Goal: Transaction & Acquisition: Purchase product/service

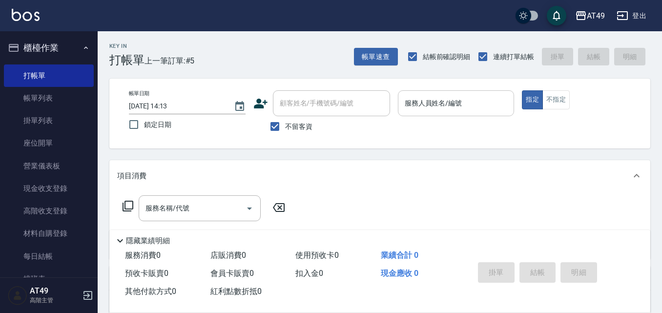
click at [434, 112] on div "服務人員姓名/編號" at bounding box center [456, 103] width 117 height 26
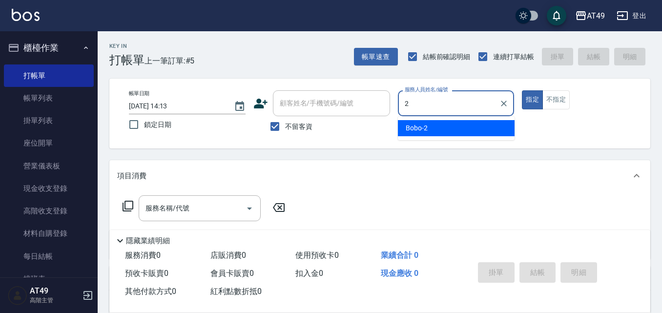
type input "2"
type button "true"
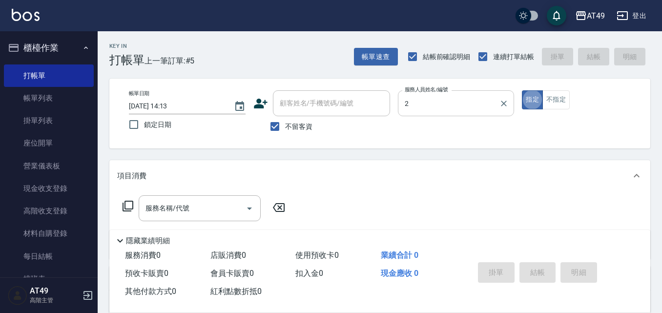
type input "Bobo-2"
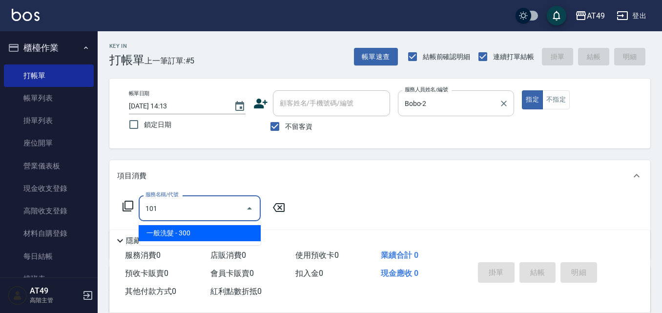
type input "一般洗髮(101)"
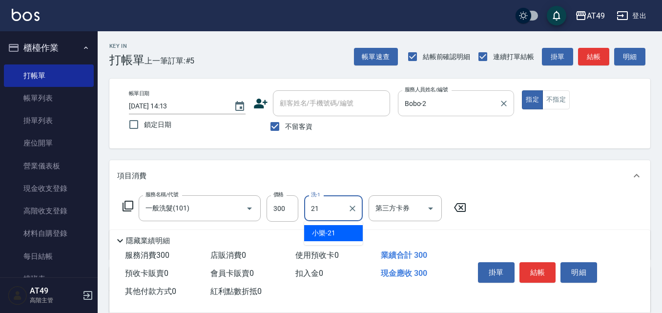
type input "小樂-21"
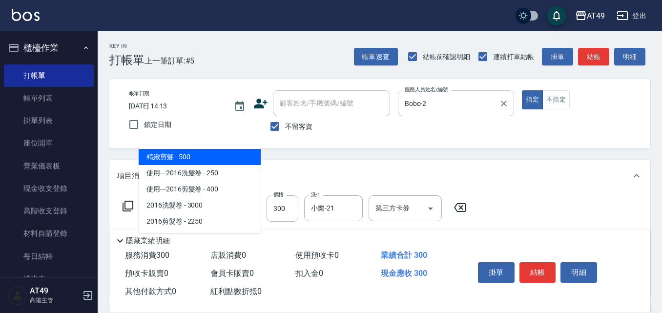
type input "精緻剪髮(201)"
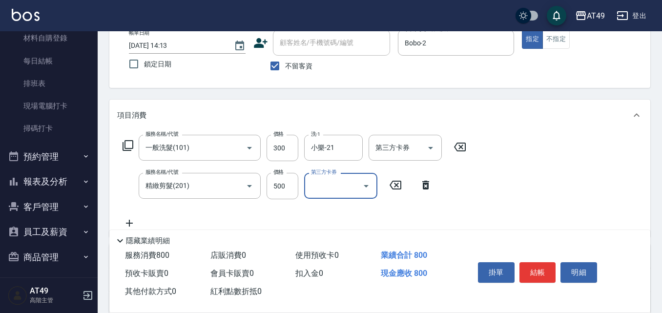
scroll to position [180, 0]
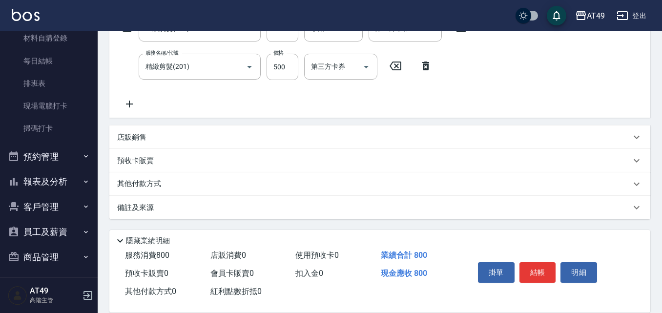
click at [133, 99] on icon at bounding box center [129, 104] width 24 height 12
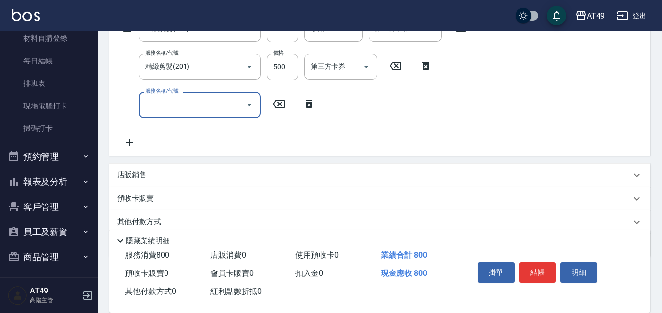
click at [173, 108] on input "服務名稱/代號" at bounding box center [192, 104] width 99 height 17
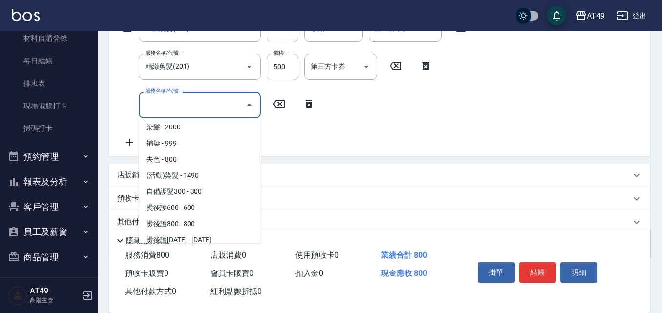
scroll to position [342, 0]
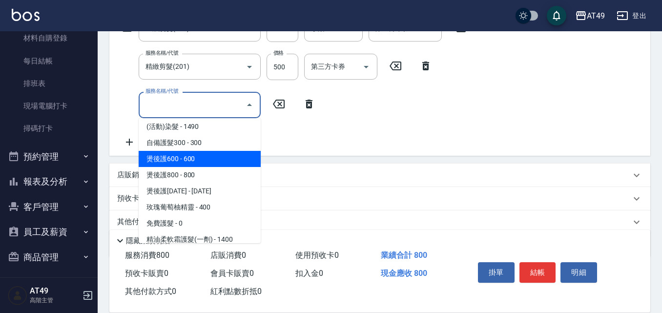
click at [180, 152] on span "燙後護600 - 600" at bounding box center [200, 159] width 122 height 16
type input "燙後護600(503)"
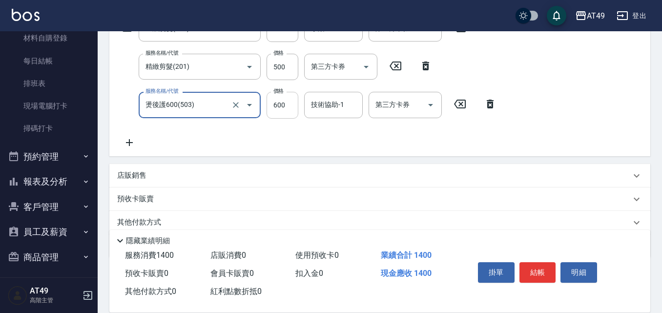
click at [282, 102] on input "600" at bounding box center [283, 105] width 32 height 26
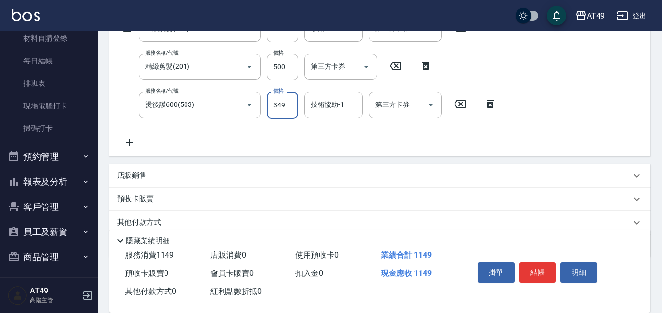
type input "349"
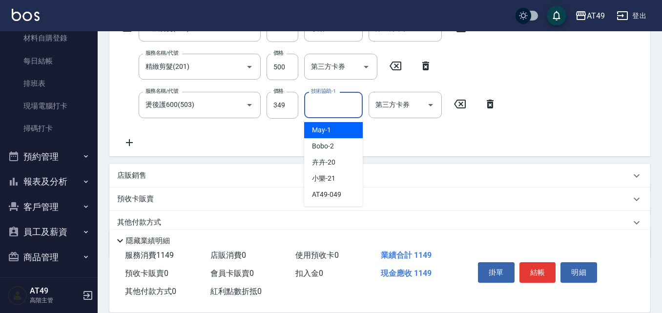
click at [319, 105] on input "技術協助-1" at bounding box center [334, 104] width 50 height 17
type input "小樂-21"
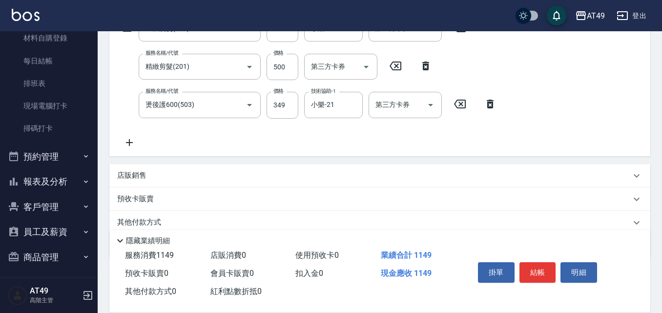
click at [132, 178] on p "店販銷售" at bounding box center [131, 175] width 29 height 10
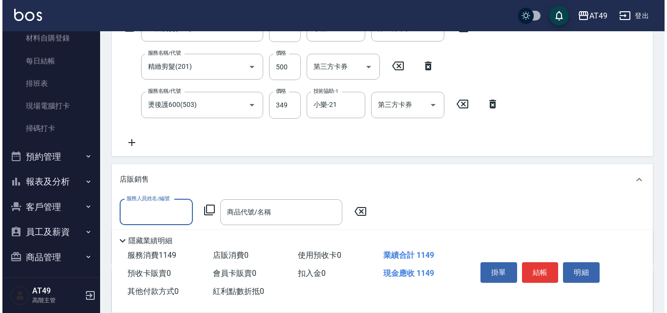
scroll to position [0, 0]
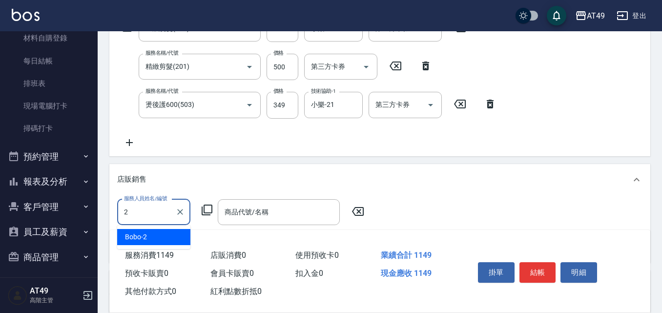
type input "Bobo-2"
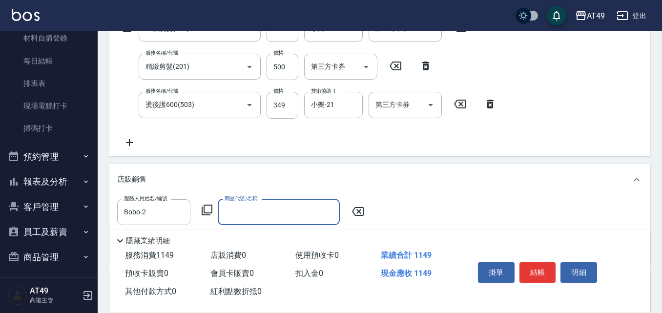
click at [208, 209] on icon at bounding box center [207, 210] width 12 height 12
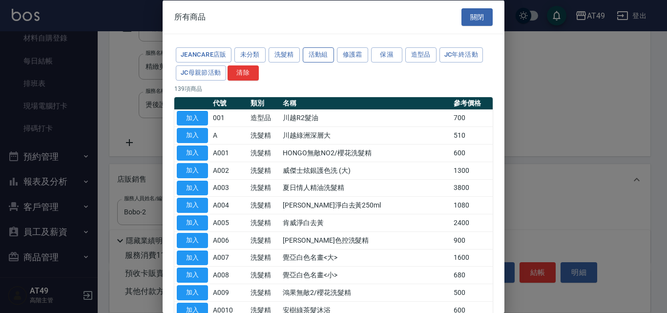
click at [310, 58] on button "活動組" at bounding box center [318, 54] width 31 height 15
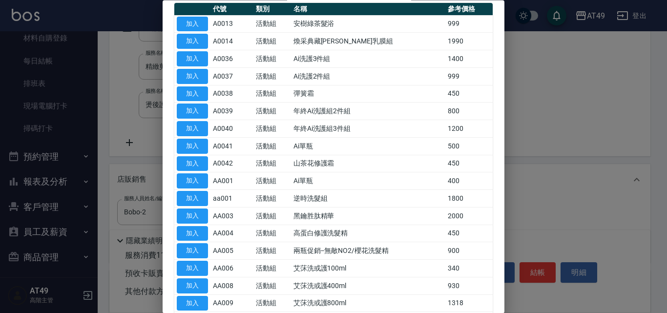
scroll to position [98, 0]
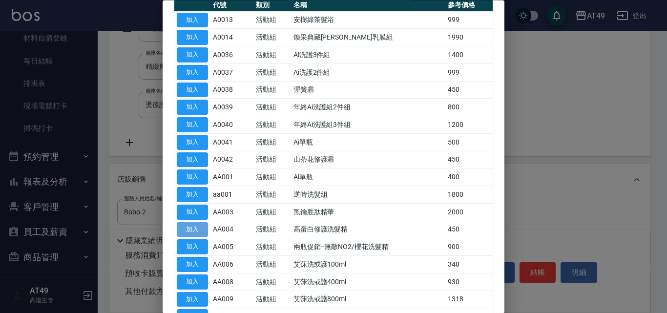
click at [200, 229] on button "加入" at bounding box center [192, 229] width 31 height 15
type input "高蛋白修護洗髮精"
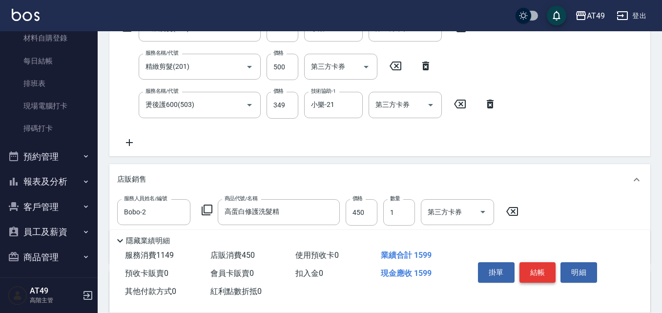
click at [524, 269] on button "結帳" at bounding box center [538, 272] width 37 height 21
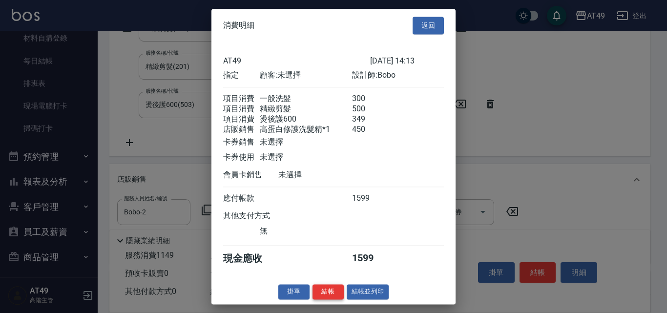
click at [318, 296] on button "結帳" at bounding box center [328, 291] width 31 height 15
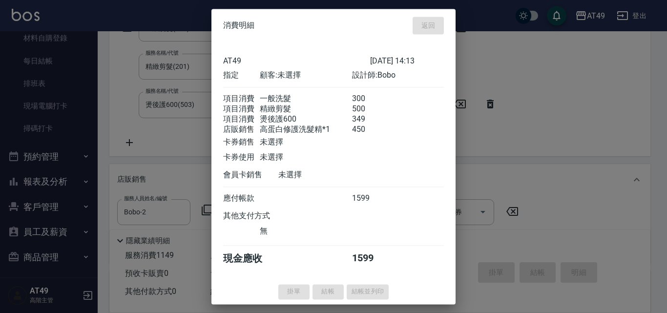
type input "[DATE] 16:35"
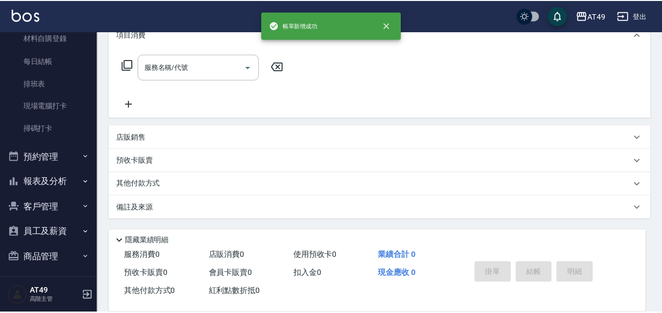
scroll to position [0, 0]
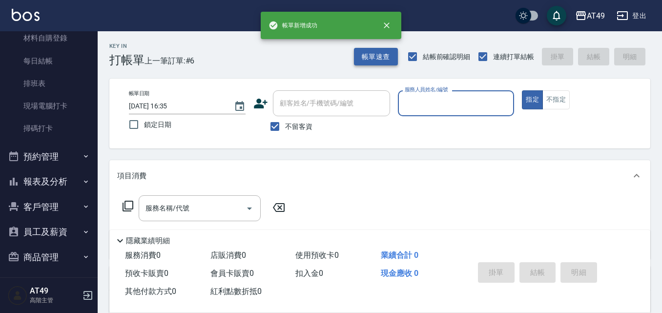
click at [388, 56] on button "帳單速查" at bounding box center [376, 57] width 44 height 18
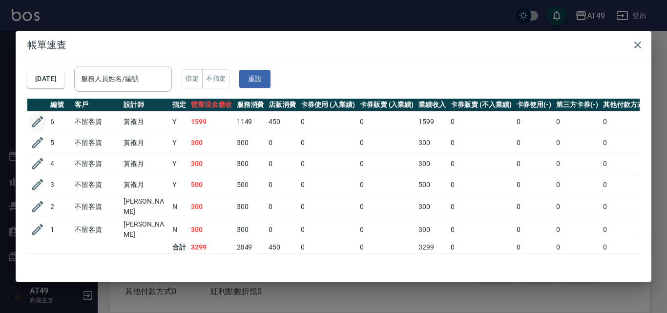
click at [36, 121] on icon "button" at bounding box center [37, 121] width 15 height 15
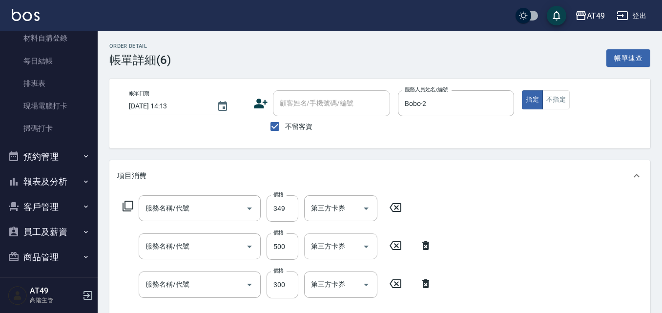
type input "[DATE] 14:13"
checkbox input "true"
type input "Bobo-2"
type input "高蛋白修護洗髮精"
type input "燙後護600(503)"
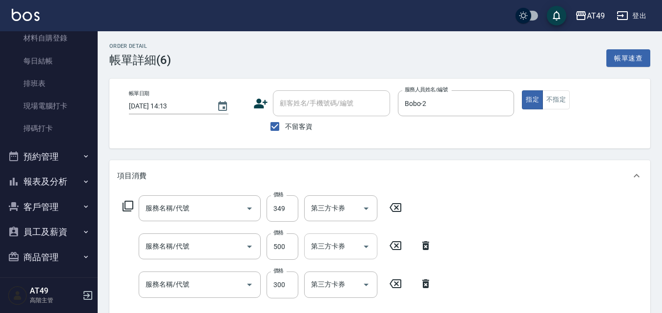
type input "精緻剪髮(201)"
type input "一般洗髮(101)"
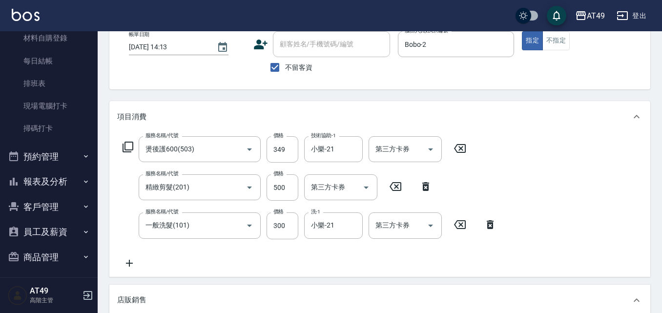
scroll to position [49, 0]
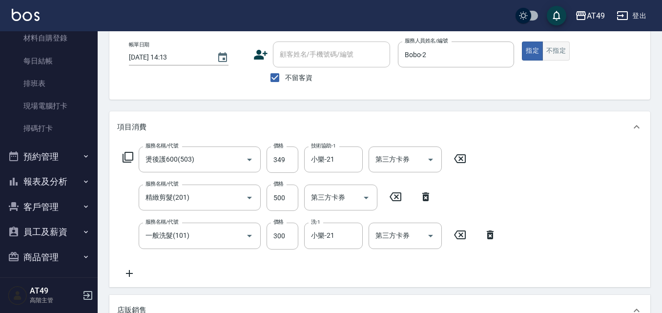
click at [560, 54] on button "不指定" at bounding box center [556, 51] width 27 height 19
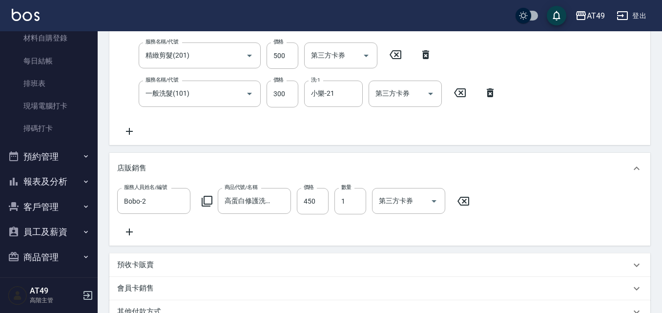
scroll to position [338, 0]
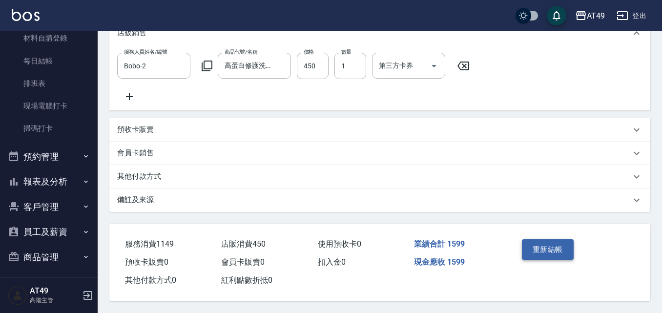
click at [547, 245] on button "重新結帳" at bounding box center [548, 249] width 52 height 21
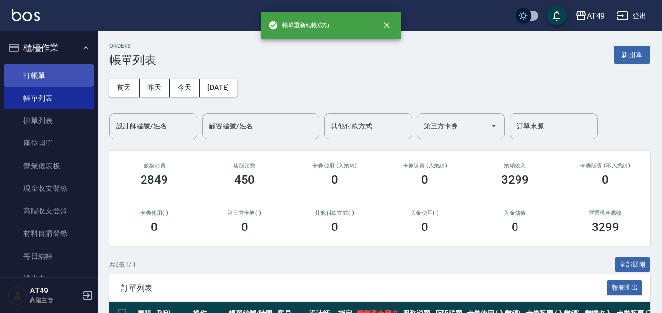
click at [49, 74] on link "打帳單" at bounding box center [49, 75] width 90 height 22
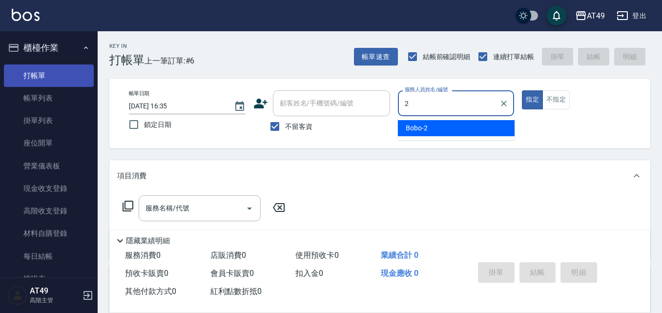
type input "2"
type button "true"
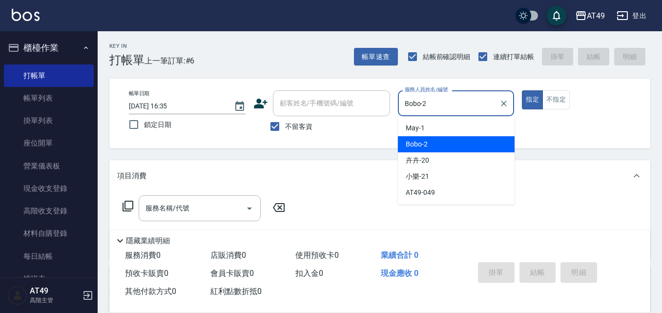
click at [407, 112] on input "Bobo-2" at bounding box center [448, 103] width 93 height 17
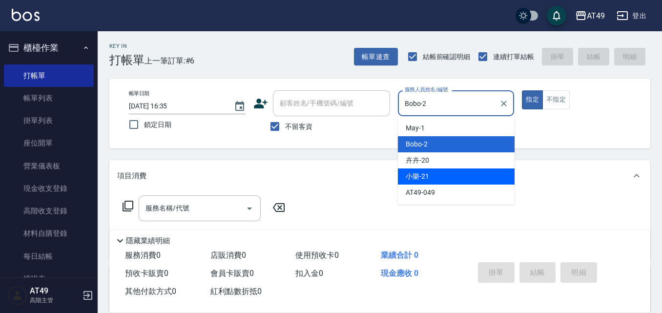
click at [423, 176] on span "小樂 -21" at bounding box center [417, 176] width 23 height 10
type input "小樂-21"
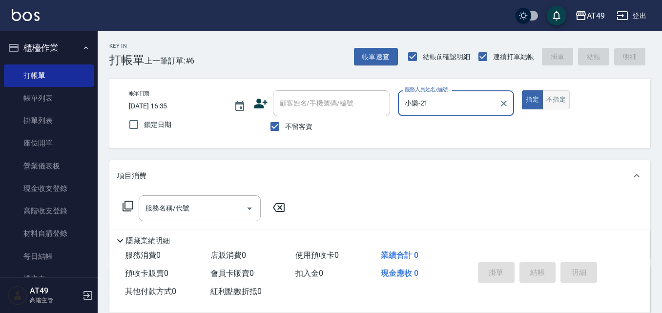
click at [561, 98] on button "不指定" at bounding box center [556, 99] width 27 height 19
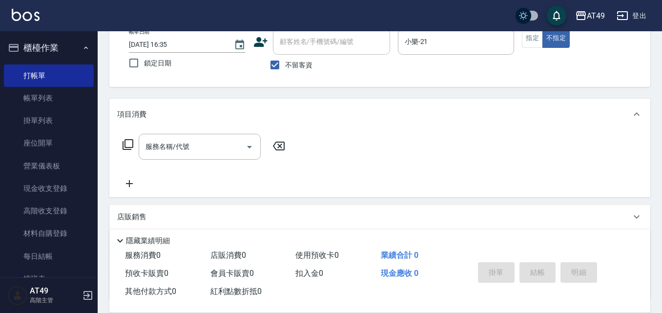
scroll to position [141, 0]
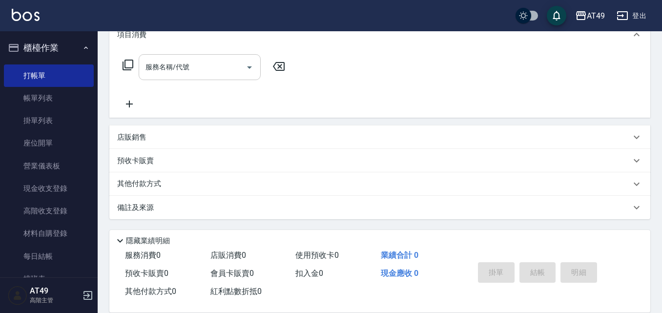
click at [164, 64] on div "服務名稱/代號 服務名稱/代號" at bounding box center [200, 67] width 122 height 26
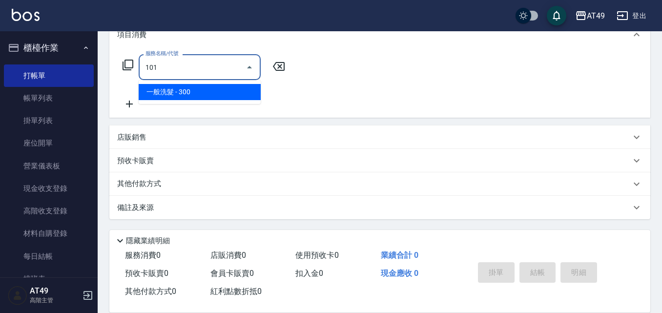
type input "一般洗髮(101)"
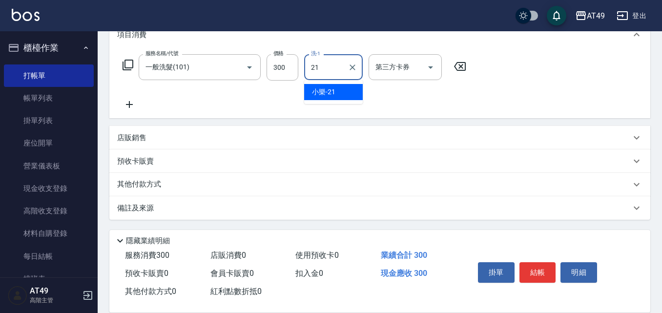
type input "小樂-21"
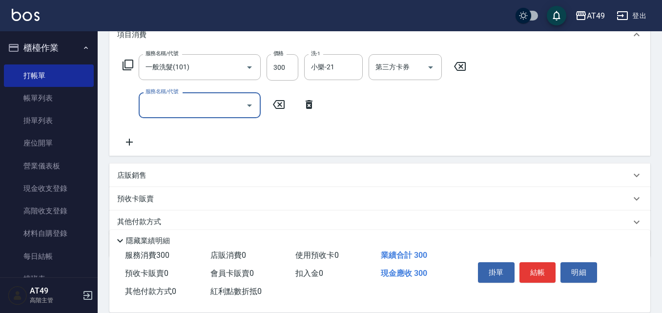
click at [209, 110] on input "服務名稱/代號" at bounding box center [192, 105] width 99 height 17
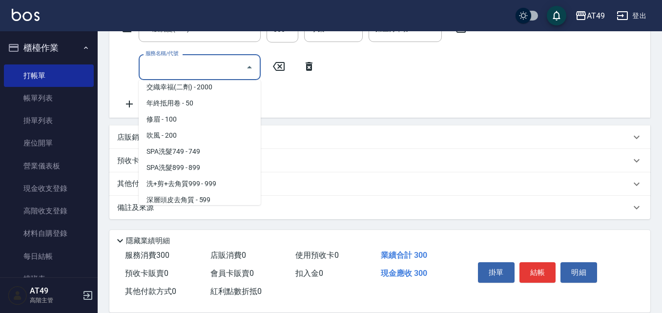
scroll to position [683, 0]
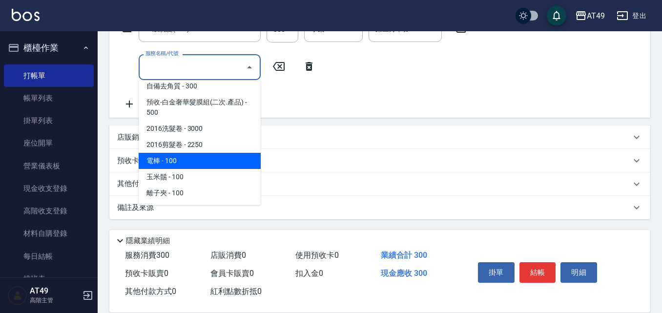
click at [204, 164] on span "電棒 - 100" at bounding box center [200, 161] width 122 height 16
type input "電棒(1301)"
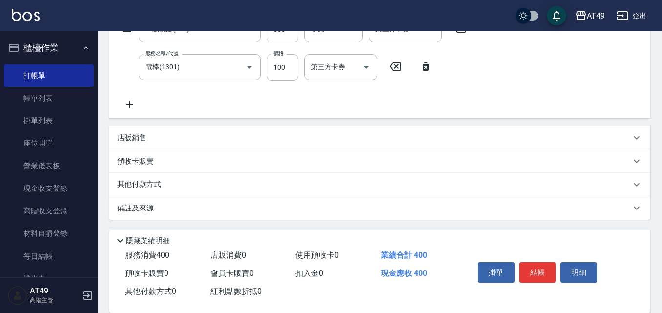
click at [429, 66] on icon at bounding box center [425, 66] width 7 height 9
click at [211, 76] on div "一般洗髮(101) 服務名稱/代號" at bounding box center [200, 67] width 122 height 26
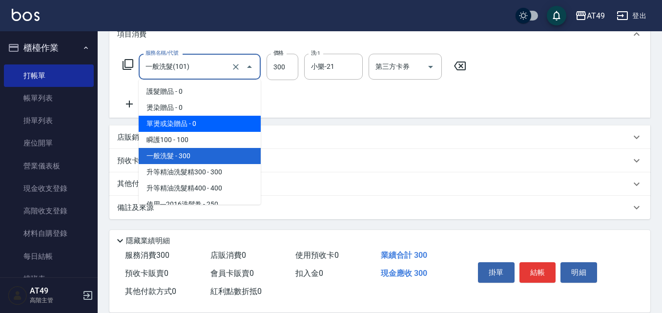
click at [301, 110] on div "服務名稱/代號 一般洗髮(101) 服務名稱/代號 價格 300 價格 洗-1 小樂-21 洗-1 第三方卡券 第三方卡券" at bounding box center [379, 84] width 541 height 68
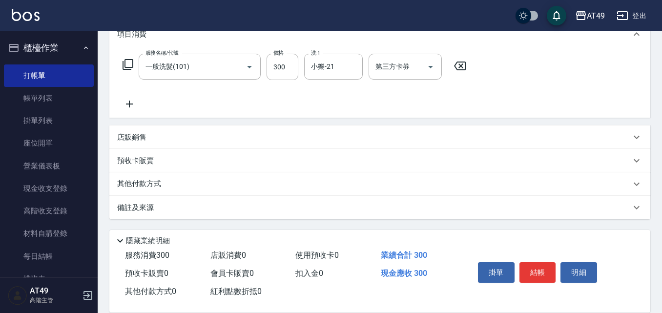
click at [132, 107] on icon at bounding box center [129, 104] width 24 height 12
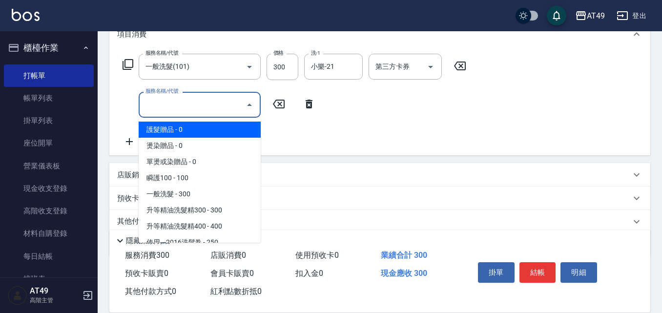
click at [184, 102] on input "服務名稱/代號" at bounding box center [192, 104] width 99 height 17
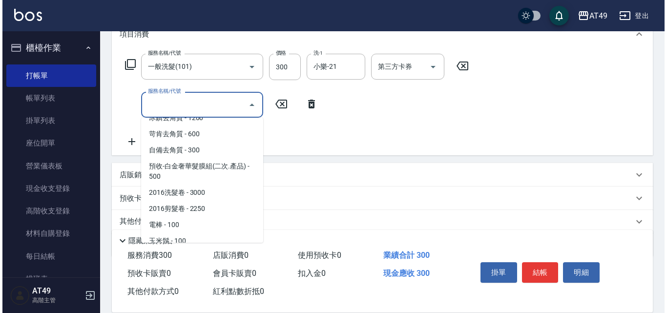
scroll to position [683, 0]
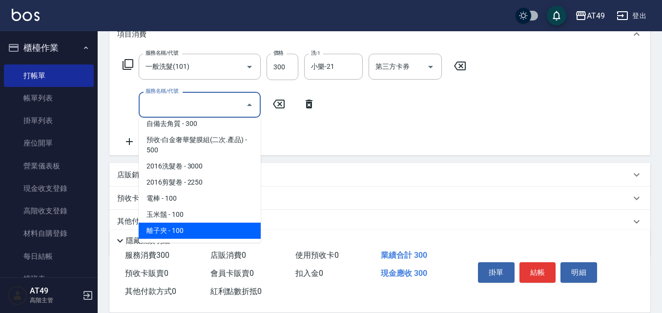
click at [191, 232] on span "離子夾 - 100" at bounding box center [200, 231] width 122 height 16
type input "離子夾(1303)"
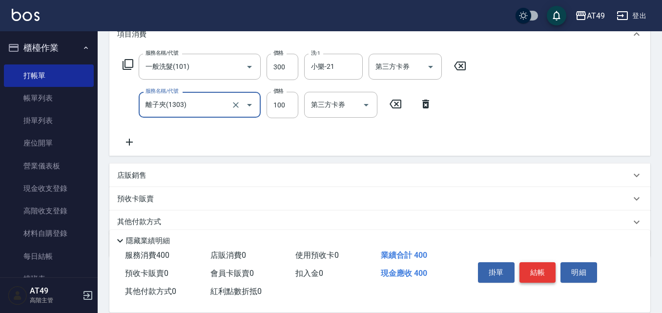
click at [542, 262] on button "結帳" at bounding box center [538, 272] width 37 height 21
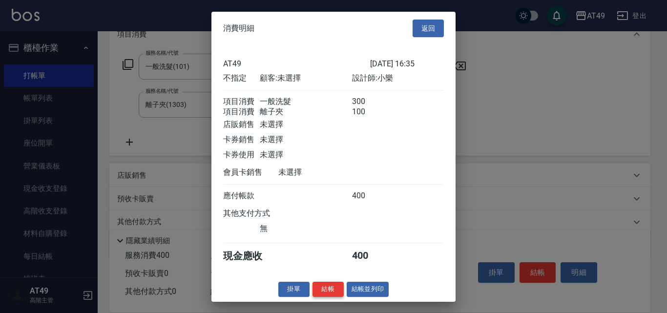
click at [330, 297] on button "結帳" at bounding box center [328, 289] width 31 height 15
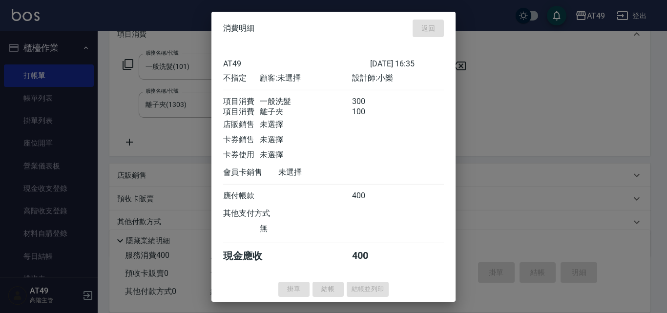
type input "[DATE] 16:36"
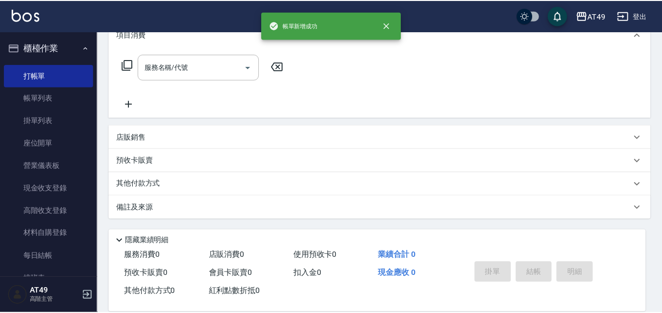
scroll to position [0, 0]
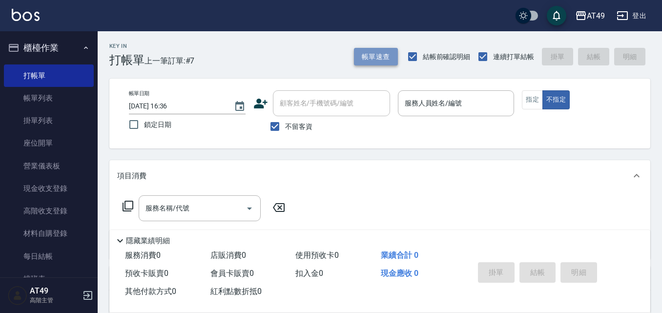
click at [369, 63] on button "帳單速查" at bounding box center [376, 57] width 44 height 18
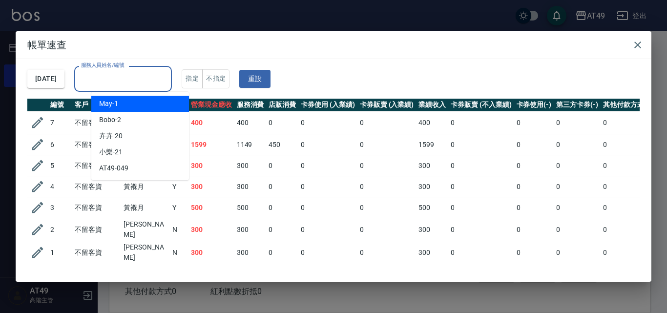
click at [151, 76] on input "服務人員姓名/編號" at bounding box center [123, 78] width 89 height 17
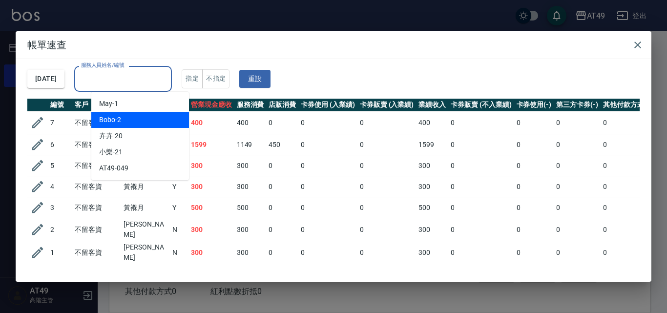
click at [143, 122] on div "Bobo -2" at bounding box center [140, 120] width 98 height 16
type input "Bobo-2"
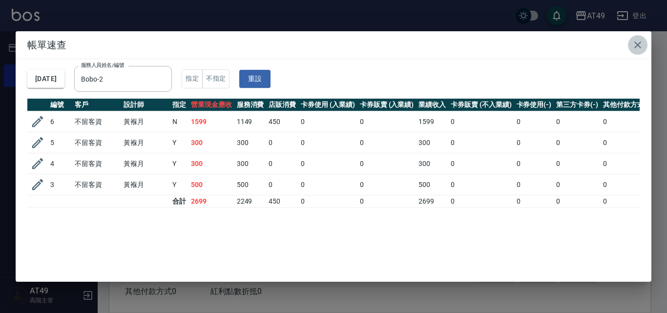
click at [639, 44] on icon "button" at bounding box center [637, 45] width 7 height 7
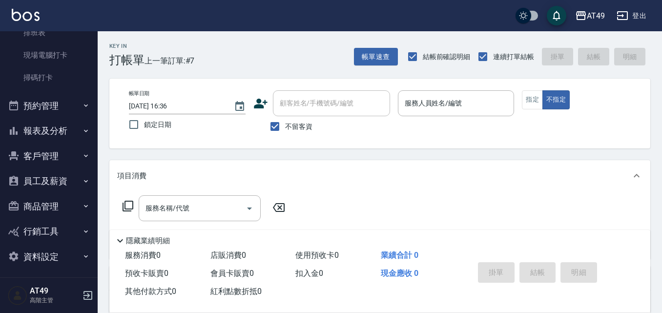
scroll to position [250, 0]
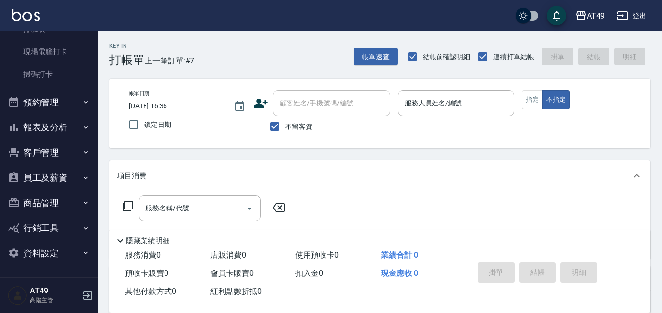
click at [33, 133] on button "報表及分析" at bounding box center [49, 127] width 90 height 25
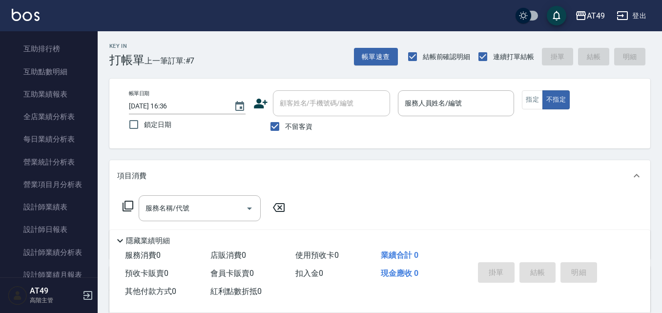
scroll to position [543, 0]
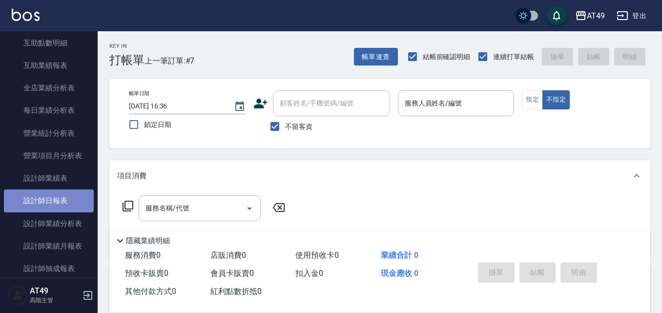
click at [56, 199] on link "設計師日報表" at bounding box center [49, 200] width 90 height 22
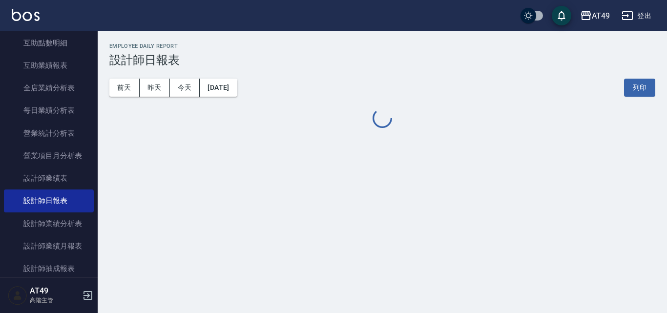
click at [167, 84] on button "昨天" at bounding box center [155, 88] width 30 height 18
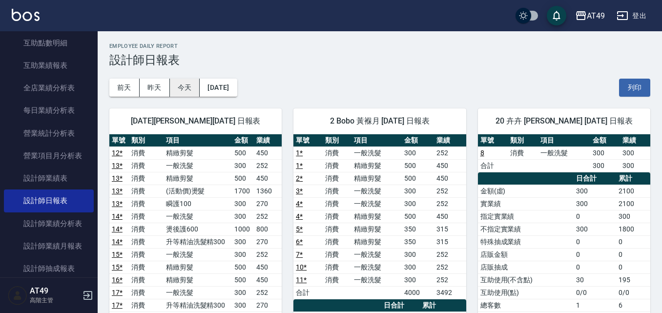
click at [183, 94] on button "今天" at bounding box center [185, 88] width 30 height 18
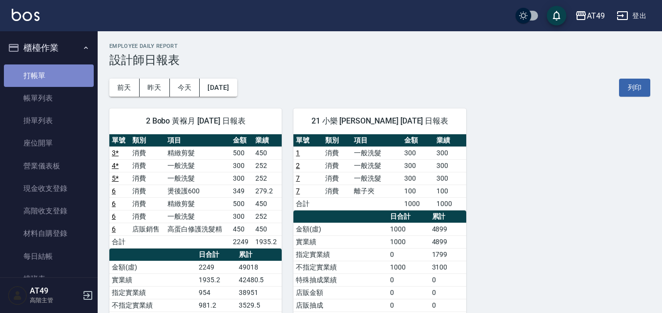
click at [51, 69] on link "打帳單" at bounding box center [49, 75] width 90 height 22
